Goal: Information Seeking & Learning: Check status

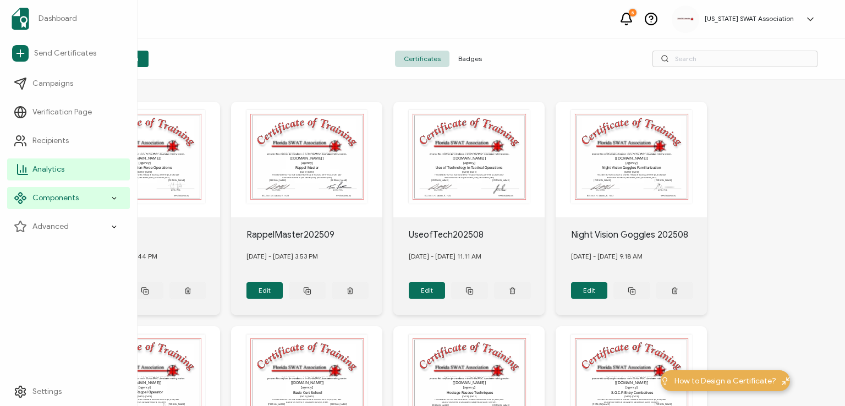
click at [40, 167] on span "Analytics" at bounding box center [48, 169] width 32 height 11
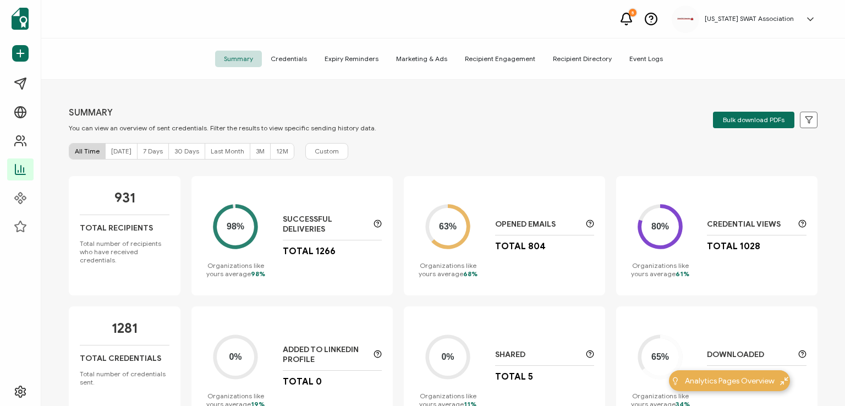
click at [295, 56] on span "Credentials" at bounding box center [289, 59] width 54 height 17
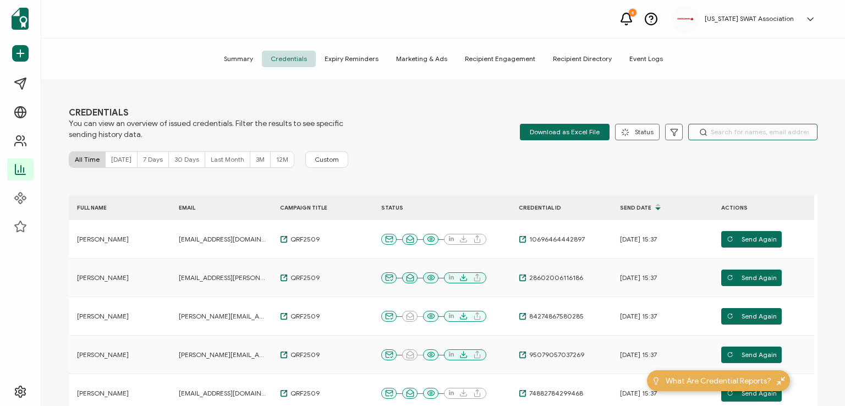
click at [730, 128] on input "text" at bounding box center [753, 132] width 129 height 17
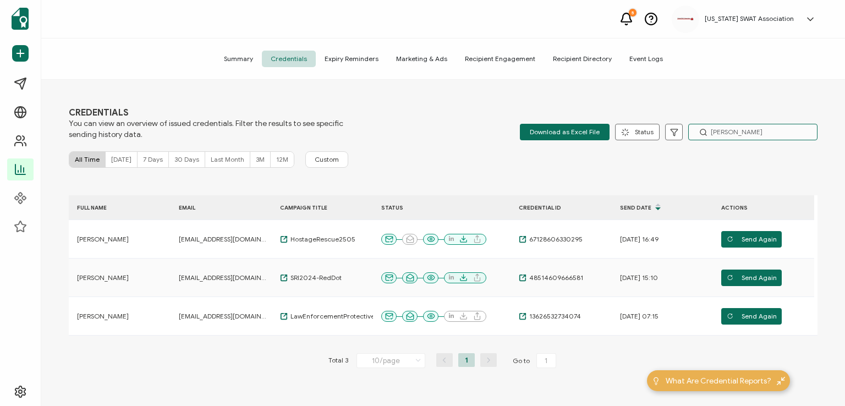
type input "[PERSON_NAME]"
